Goal: Transaction & Acquisition: Purchase product/service

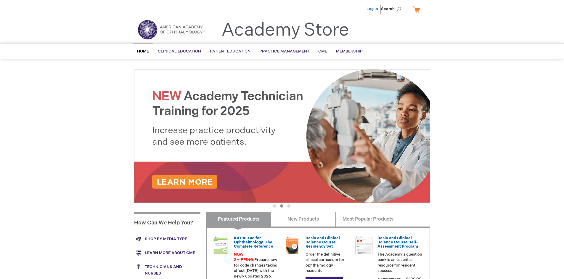
click at [373, 9] on link "Log In" at bounding box center [373, 9] width 12 height 5
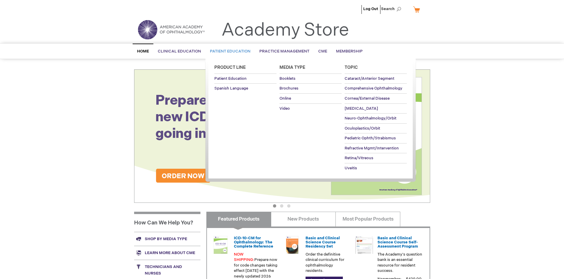
click at [229, 51] on span "Patient Education" at bounding box center [230, 51] width 41 height 5
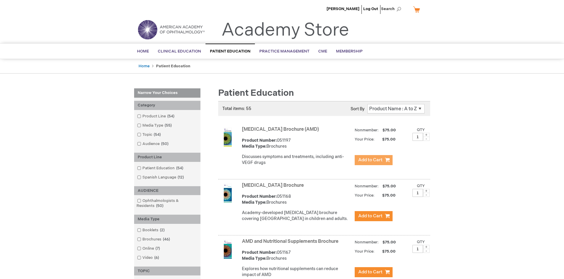
click at [374, 160] on span "Add to Cart" at bounding box center [370, 160] width 24 height 6
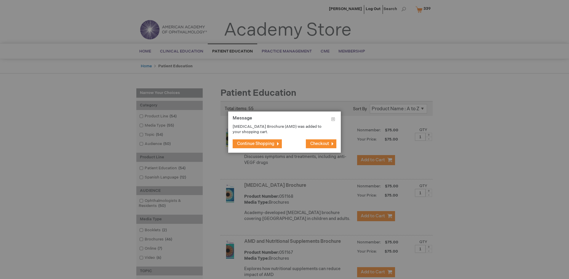
click at [256, 143] on span "Continue Shopping" at bounding box center [255, 143] width 37 height 5
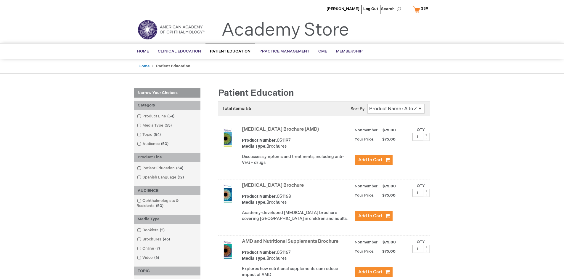
click at [292, 244] on link "AMD and Nutritional Supplements Brochure" at bounding box center [290, 242] width 97 height 6
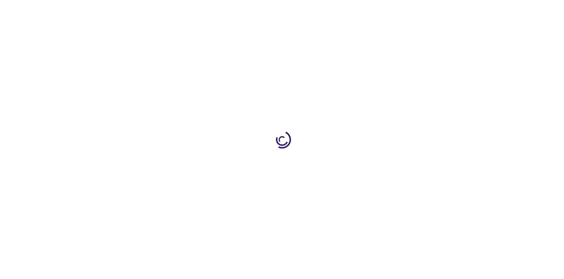
type input "1"
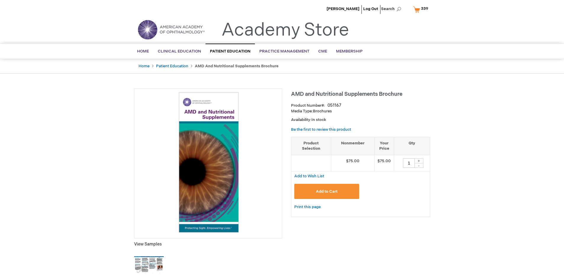
click at [327, 191] on span "Add to Cart" at bounding box center [327, 191] width 22 height 5
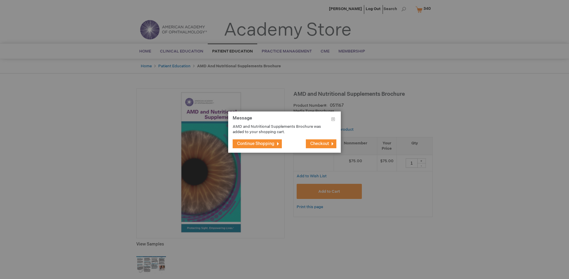
click at [256, 143] on span "Continue Shopping" at bounding box center [255, 143] width 37 height 5
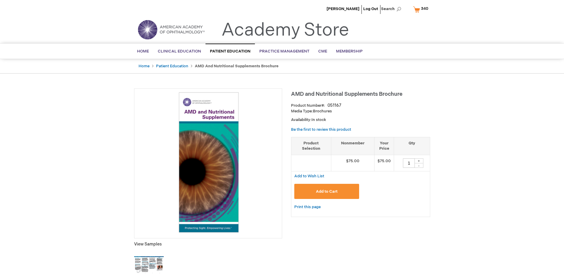
click at [422, 9] on span "340" at bounding box center [424, 8] width 7 height 5
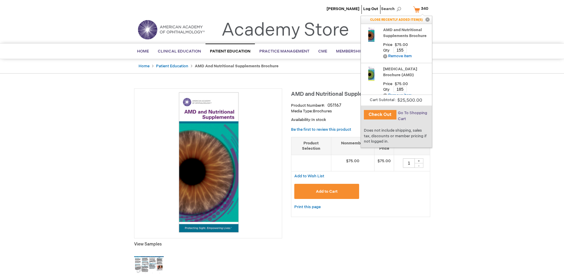
click at [412, 113] on span "Go To Shopping Cart" at bounding box center [412, 116] width 29 height 11
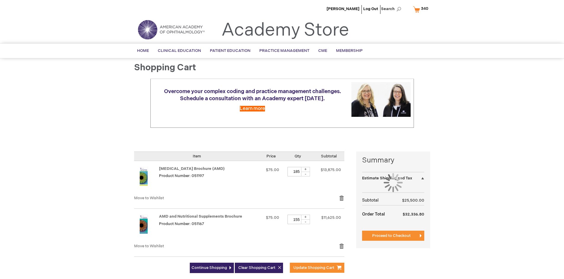
select select "US"
select select "41"
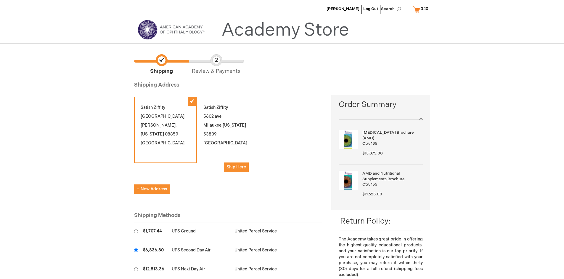
click at [136, 250] on input "radio" at bounding box center [136, 250] width 4 height 4
